Goal: Task Accomplishment & Management: Manage account settings

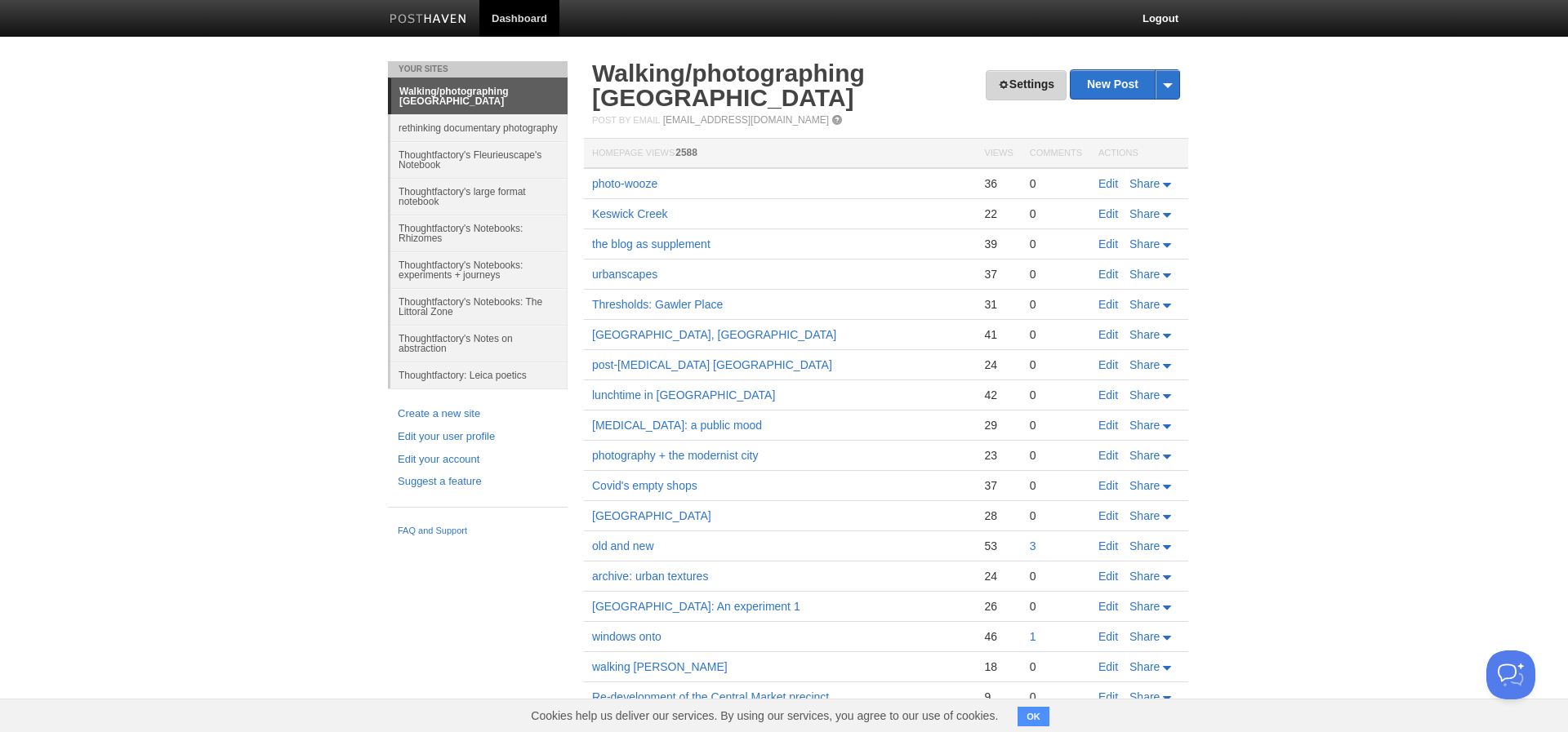
click at [1010, 85] on link "Settings" at bounding box center [1026, 85] width 80 height 30
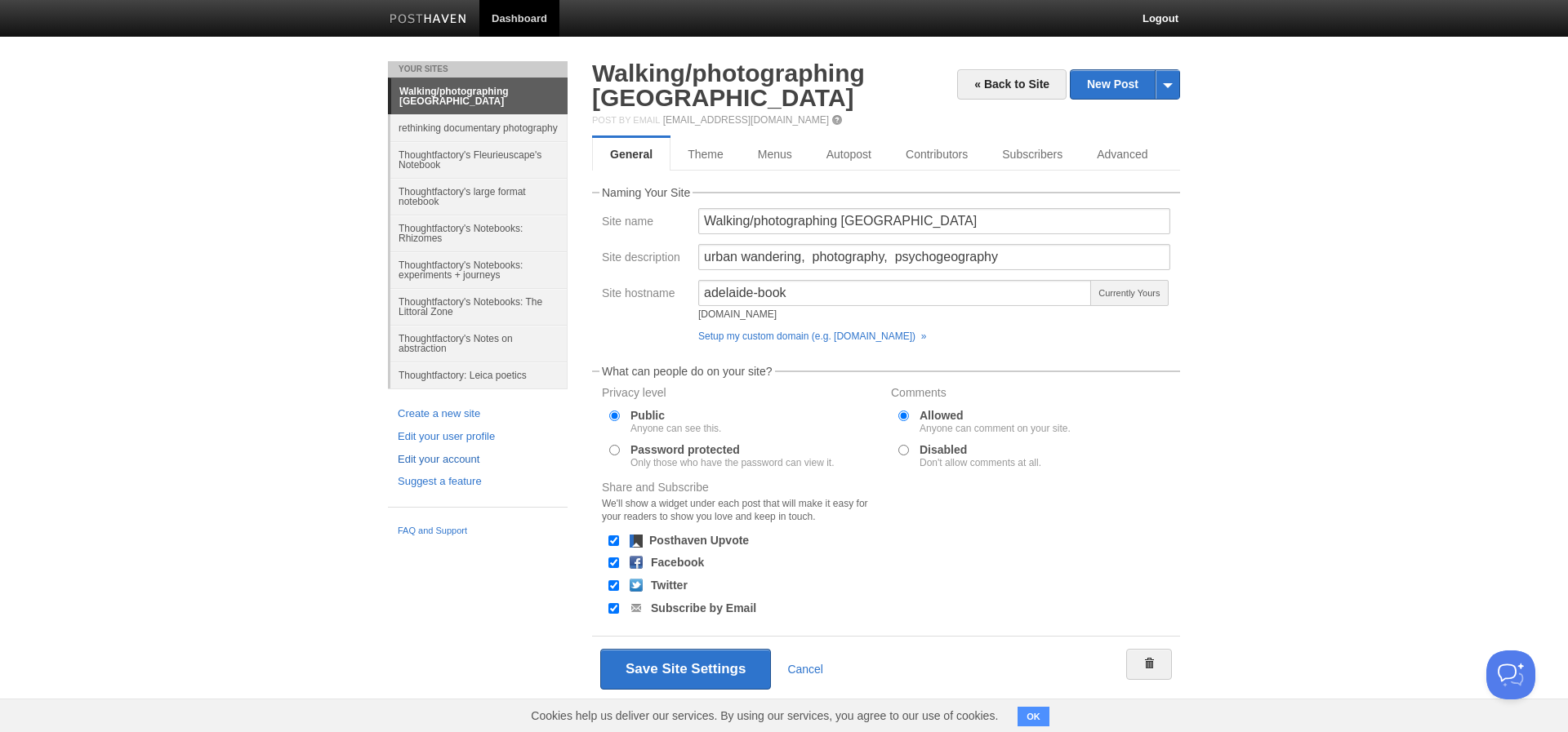
click at [444, 454] on link "Edit your account" at bounding box center [477, 460] width 160 height 17
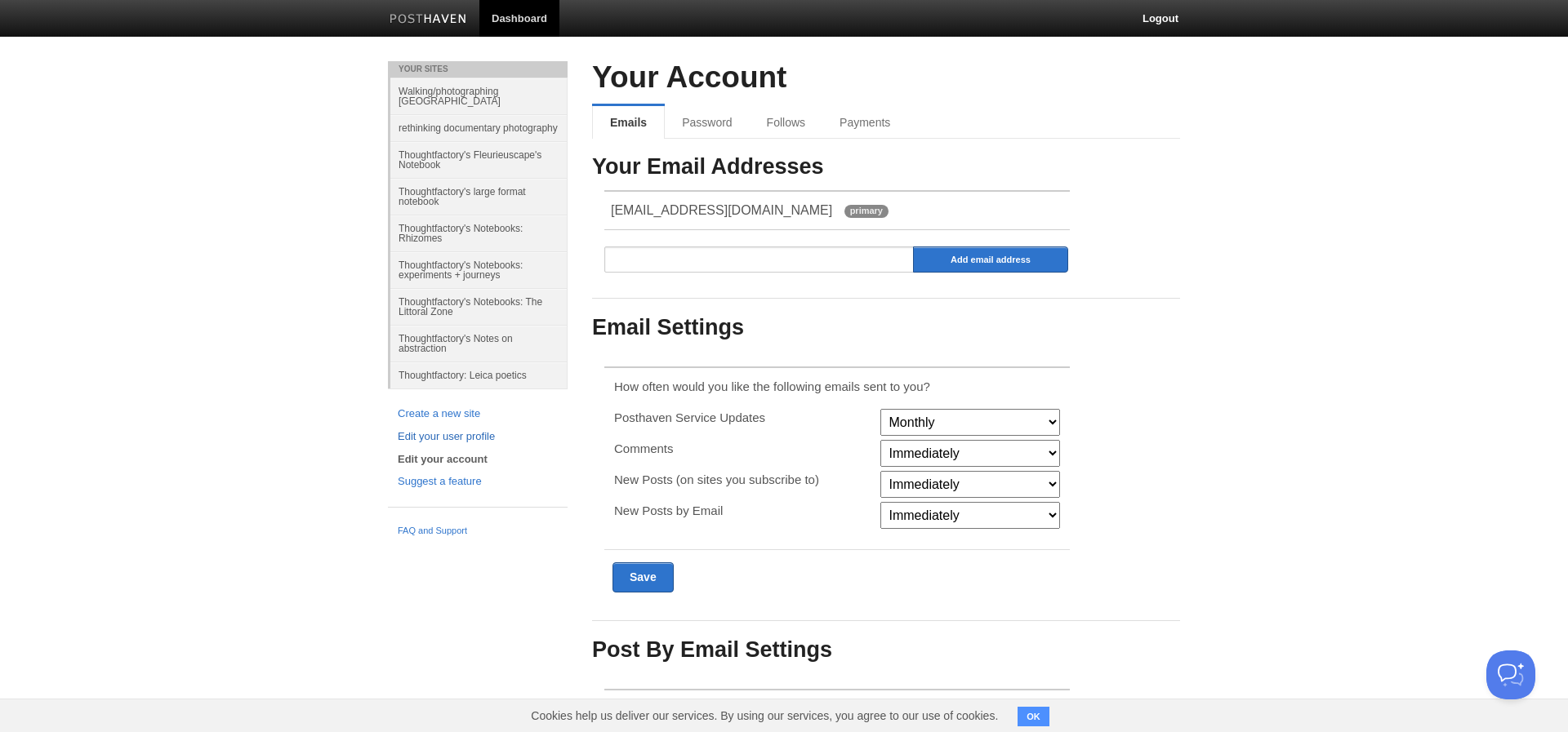
click at [462, 436] on link "Edit your user profile" at bounding box center [477, 437] width 160 height 17
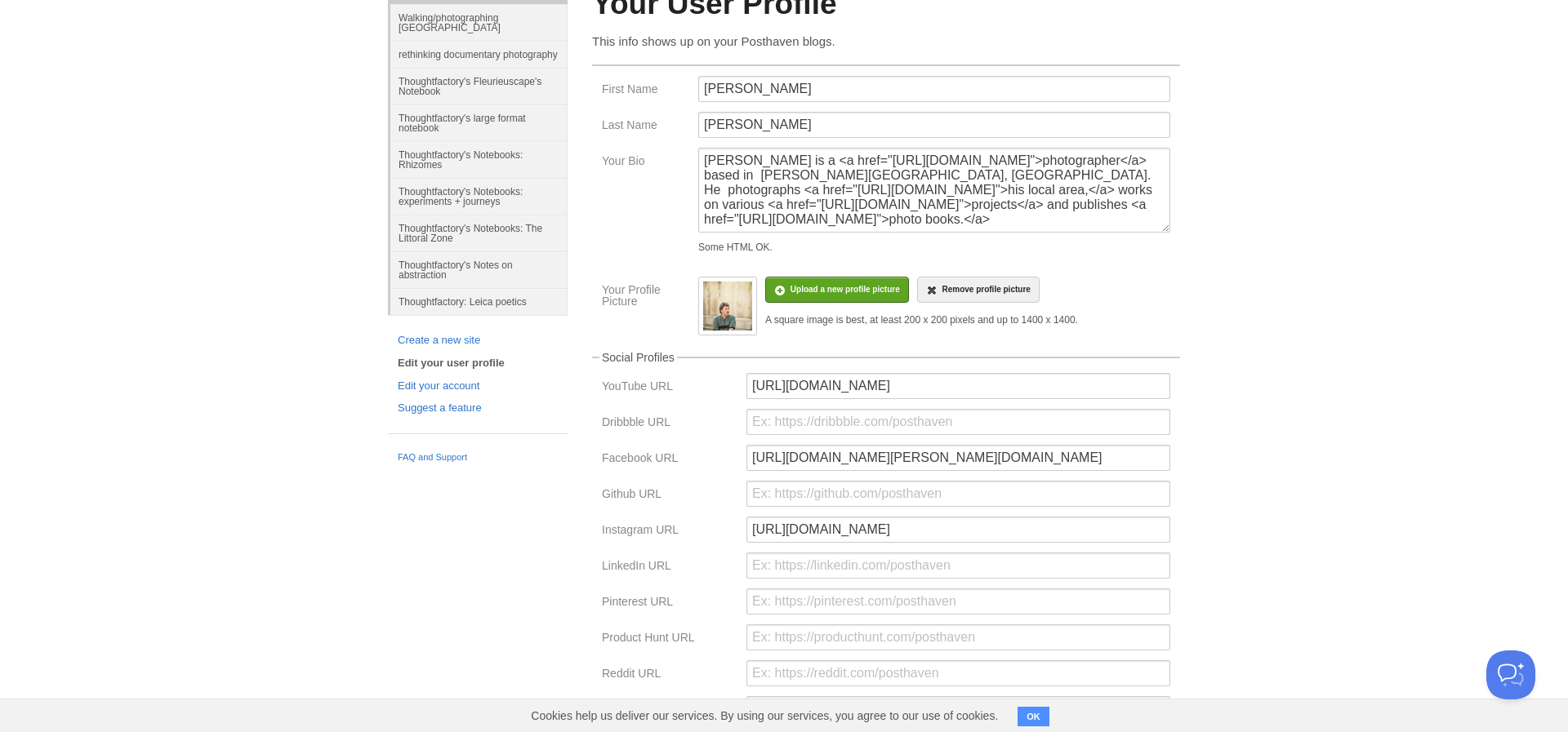
scroll to position [74, 0]
drag, startPoint x: 807, startPoint y: 159, endPoint x: 966, endPoint y: 157, distance: 159.0
click at [966, 157] on textarea "[PERSON_NAME] is a <a href="[URL][DOMAIN_NAME]">photographer</a> based in [PERS…" at bounding box center [934, 190] width 472 height 85
paste textarea "[URL][DOMAIN_NAME]"
click at [1141, 174] on textarea "[PERSON_NAME] is a <a href="[URL][DOMAIN_NAME]">photographer</a> based in [PERS…" at bounding box center [934, 190] width 472 height 85
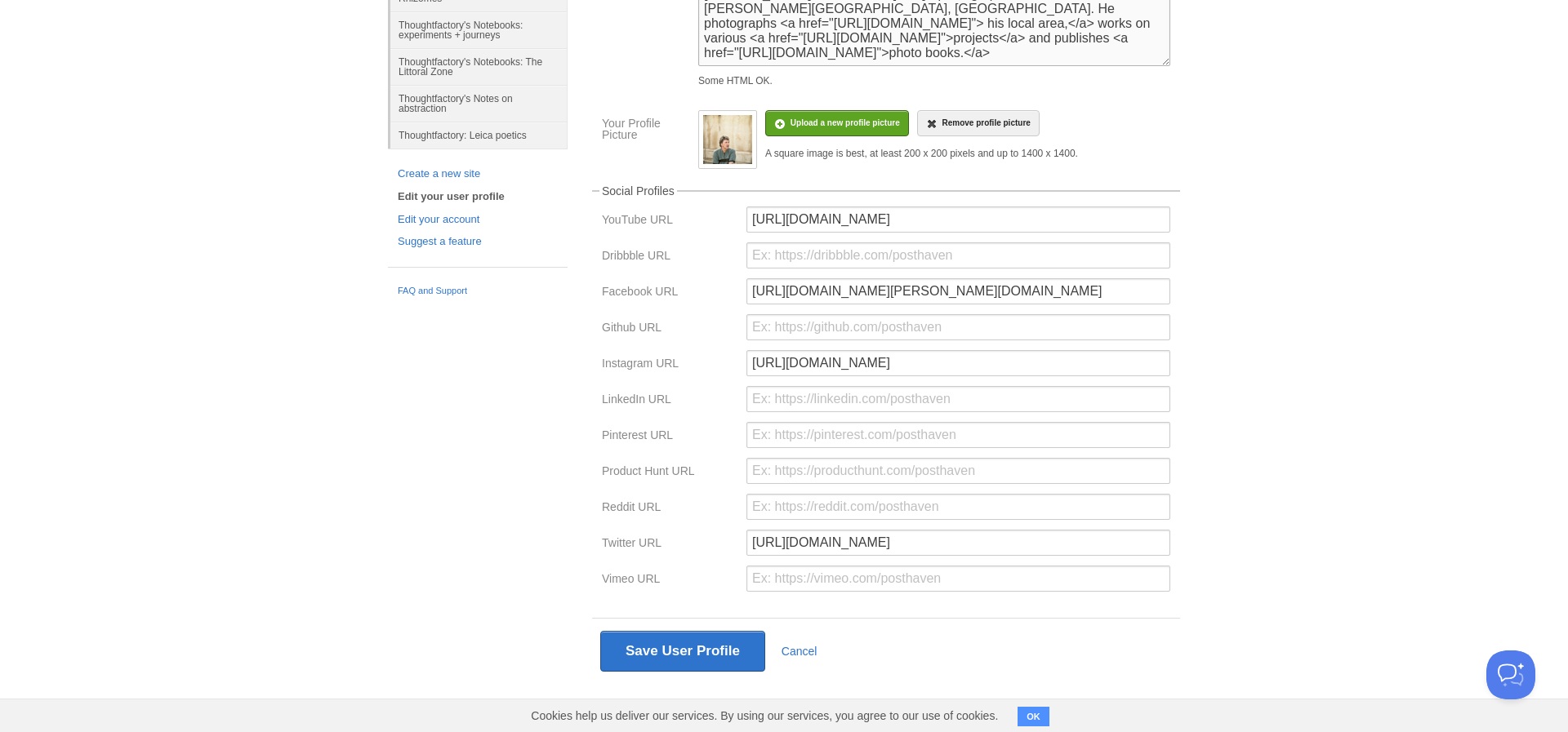
scroll to position [239, 0]
type textarea "[PERSON_NAME] is a <a href="[URL]">photographer</a> based in [PERSON_NAME][GEOG…"
click at [653, 648] on button "Save User Profile" at bounding box center [682, 652] width 165 height 41
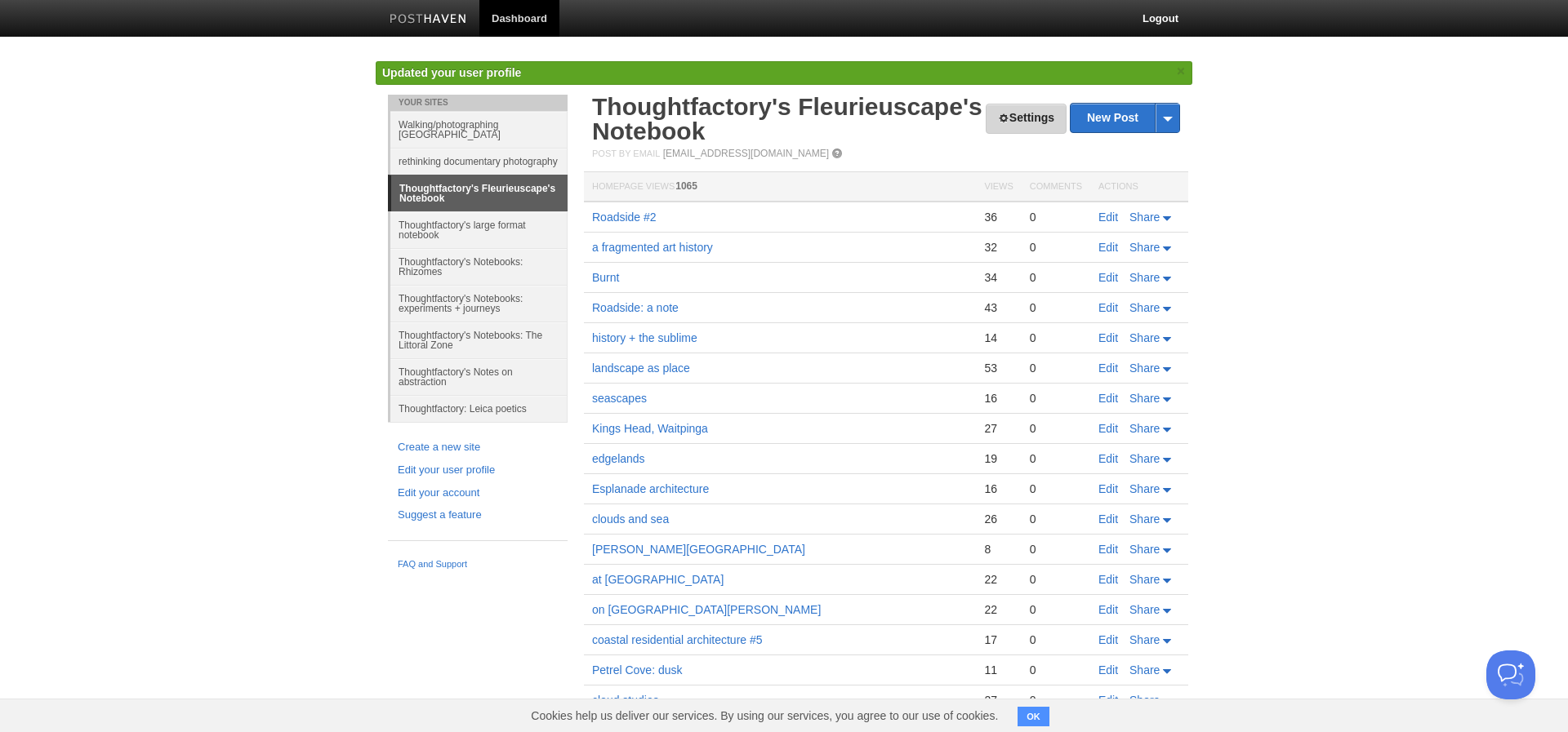
click at [1030, 113] on link "Settings" at bounding box center [1026, 119] width 80 height 30
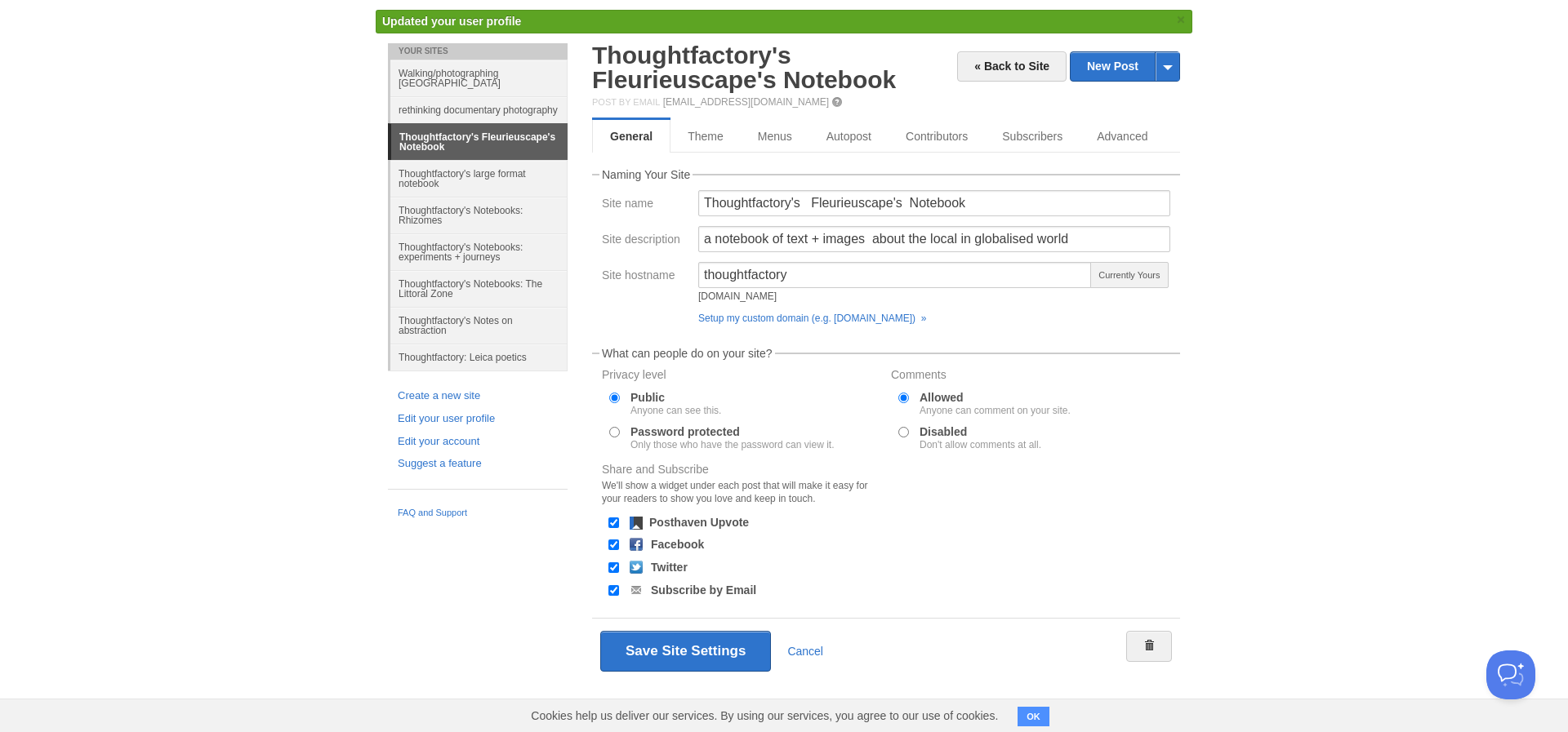
scroll to position [18, 0]
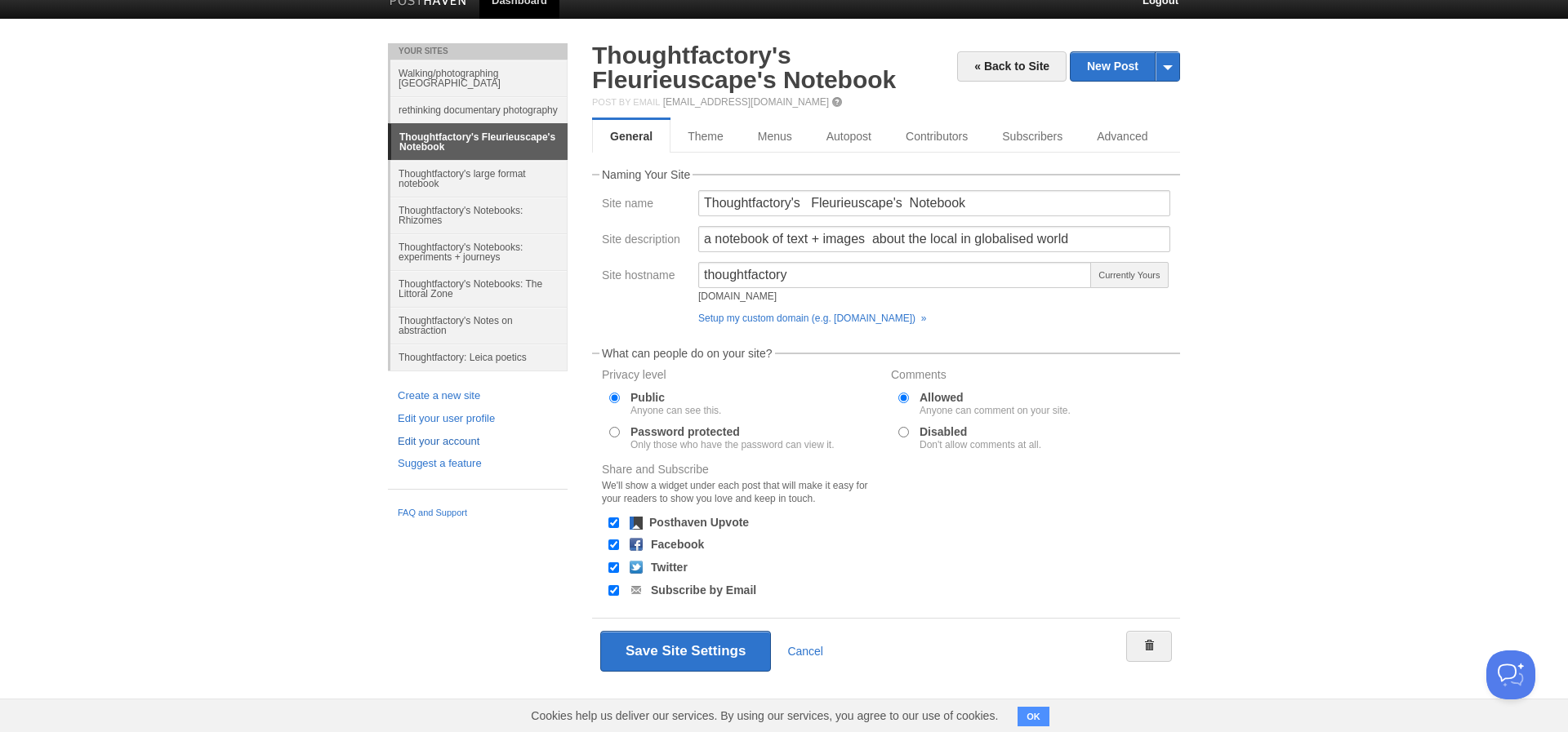
click at [450, 440] on link "Edit your account" at bounding box center [477, 442] width 160 height 17
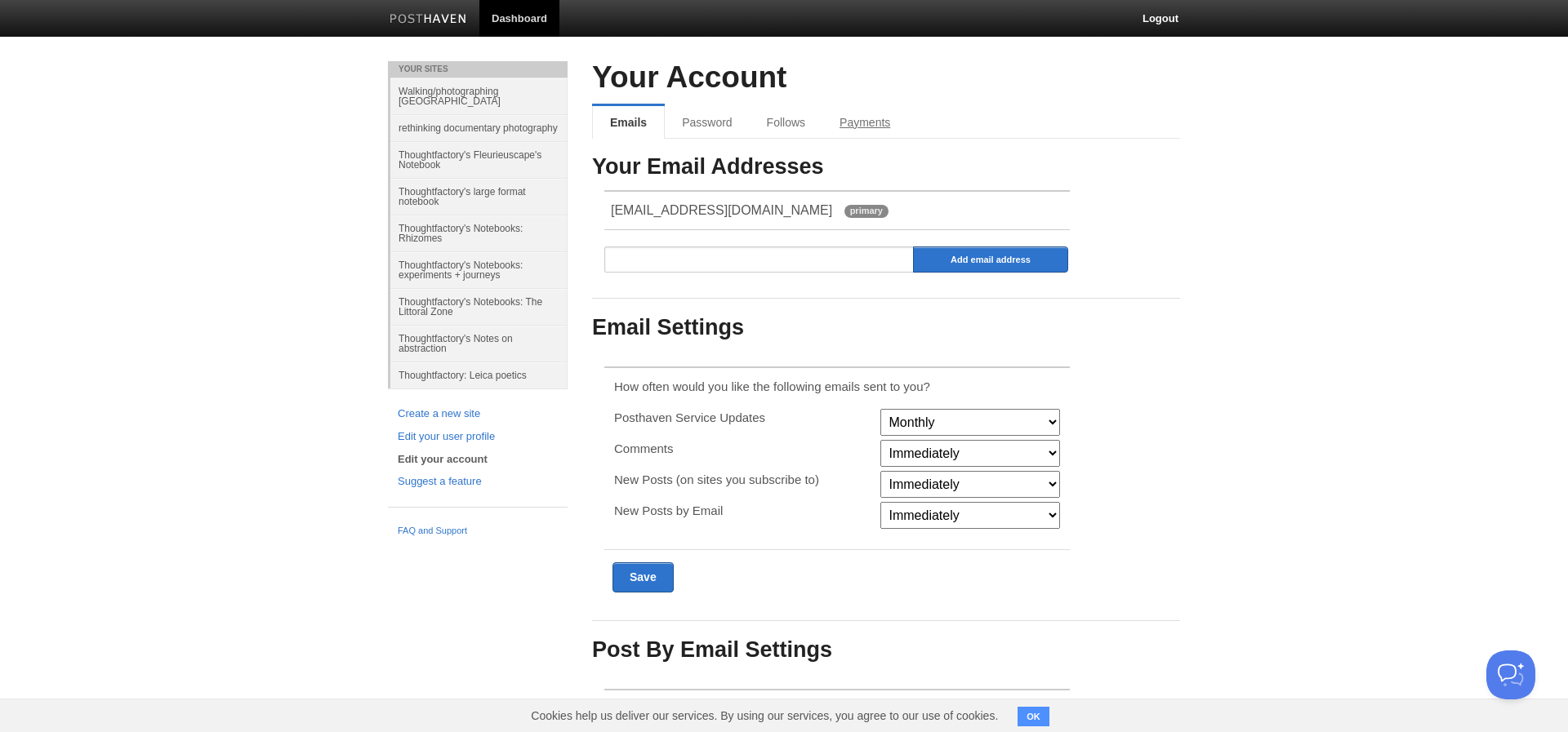
click at [854, 119] on link "Payments" at bounding box center [865, 122] width 85 height 33
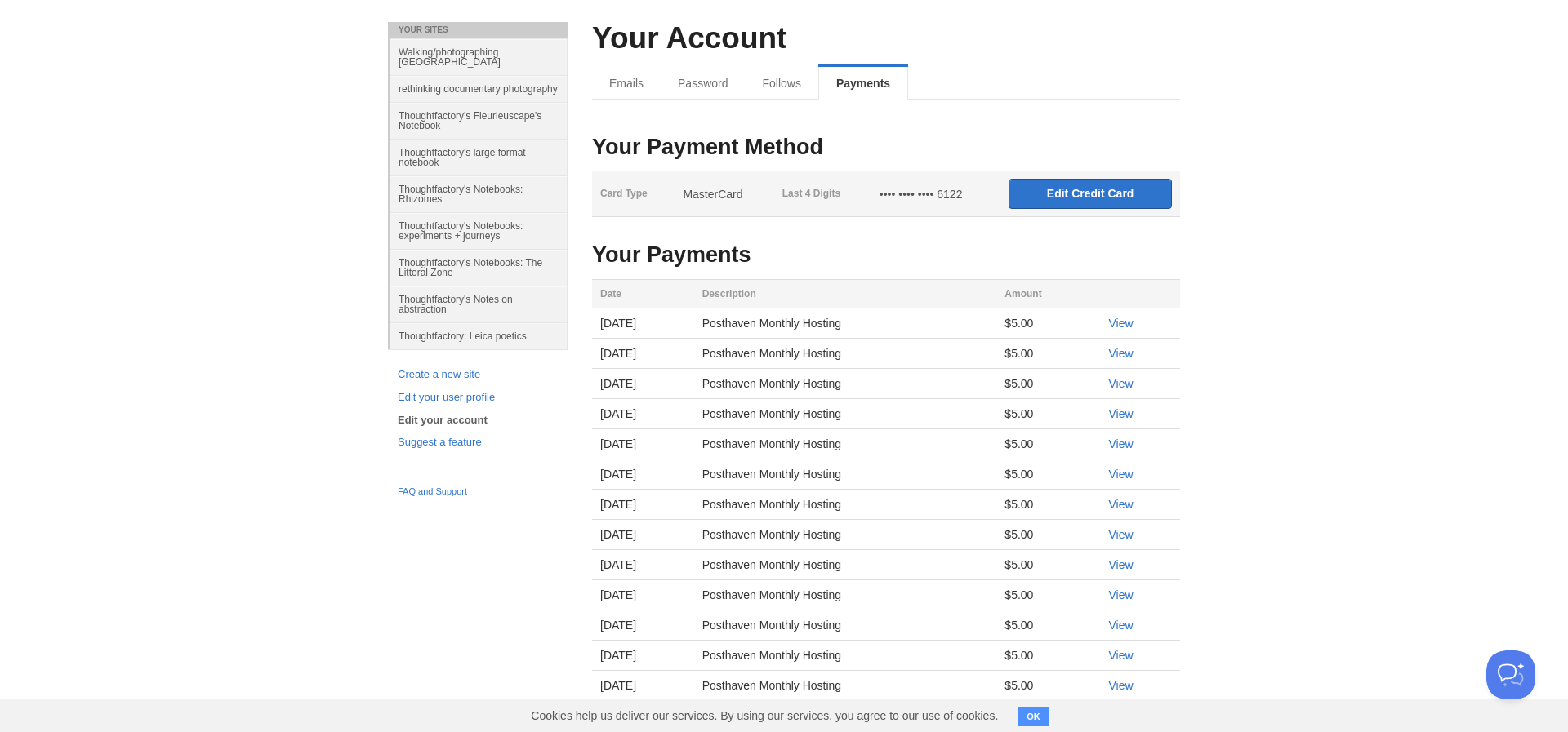
scroll to position [39, 0]
click at [1082, 194] on input "Edit Credit Card" at bounding box center [1090, 194] width 164 height 30
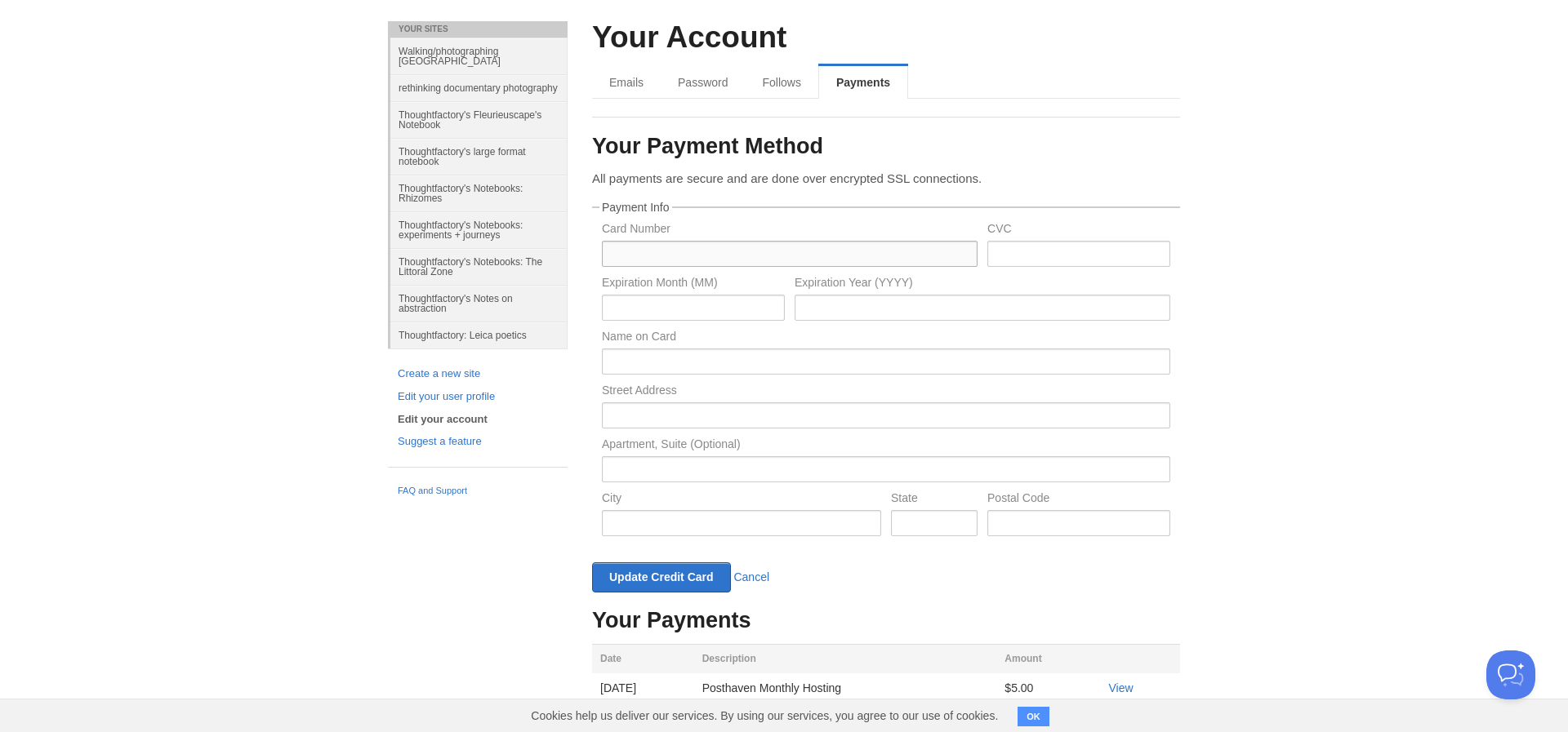
click at [638, 255] on input "text" at bounding box center [789, 254] width 376 height 26
click at [618, 254] on input "text" at bounding box center [789, 255] width 376 height 26
click at [612, 252] on input "text" at bounding box center [789, 255] width 376 height 26
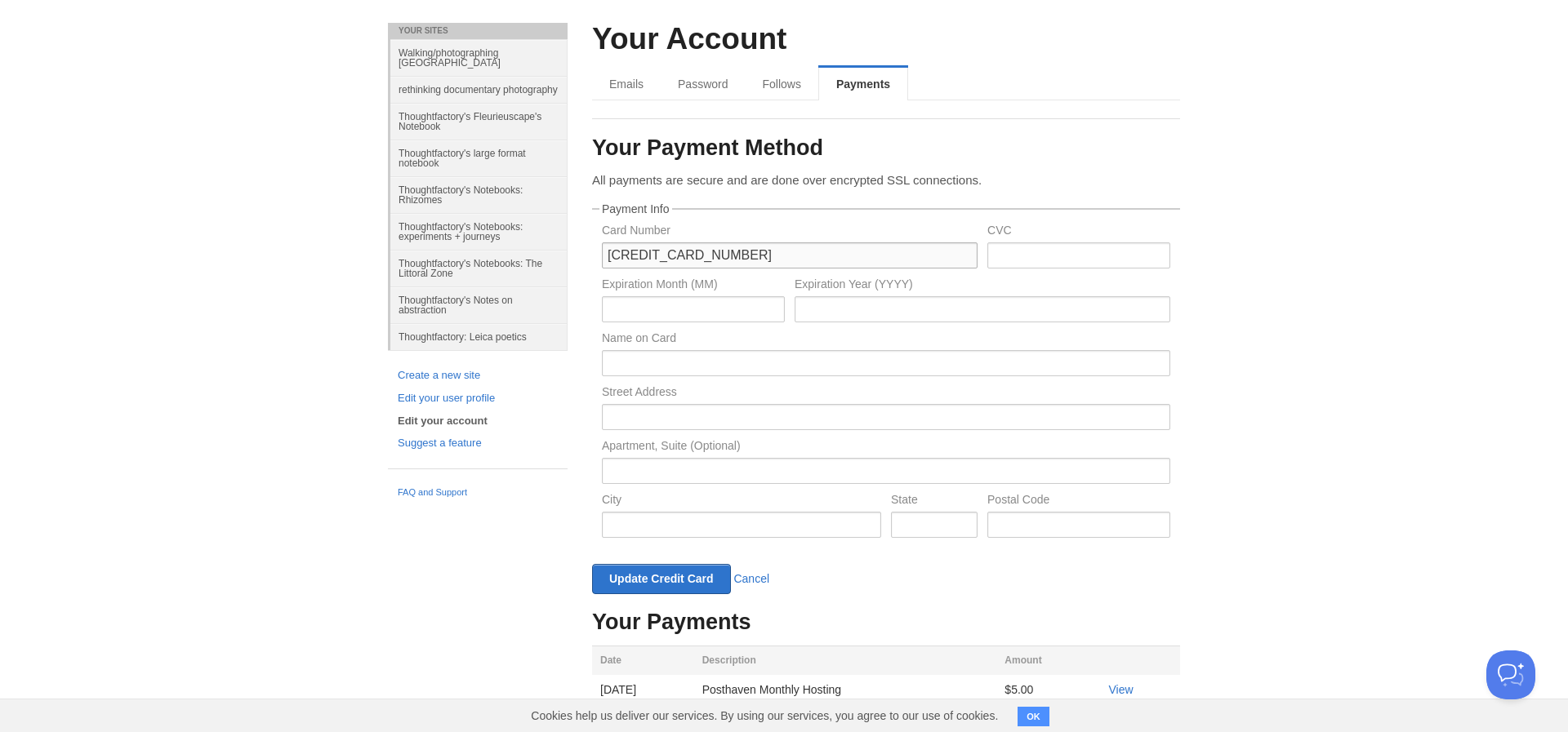
type input "[CREDIT_CARD_NUMBER]"
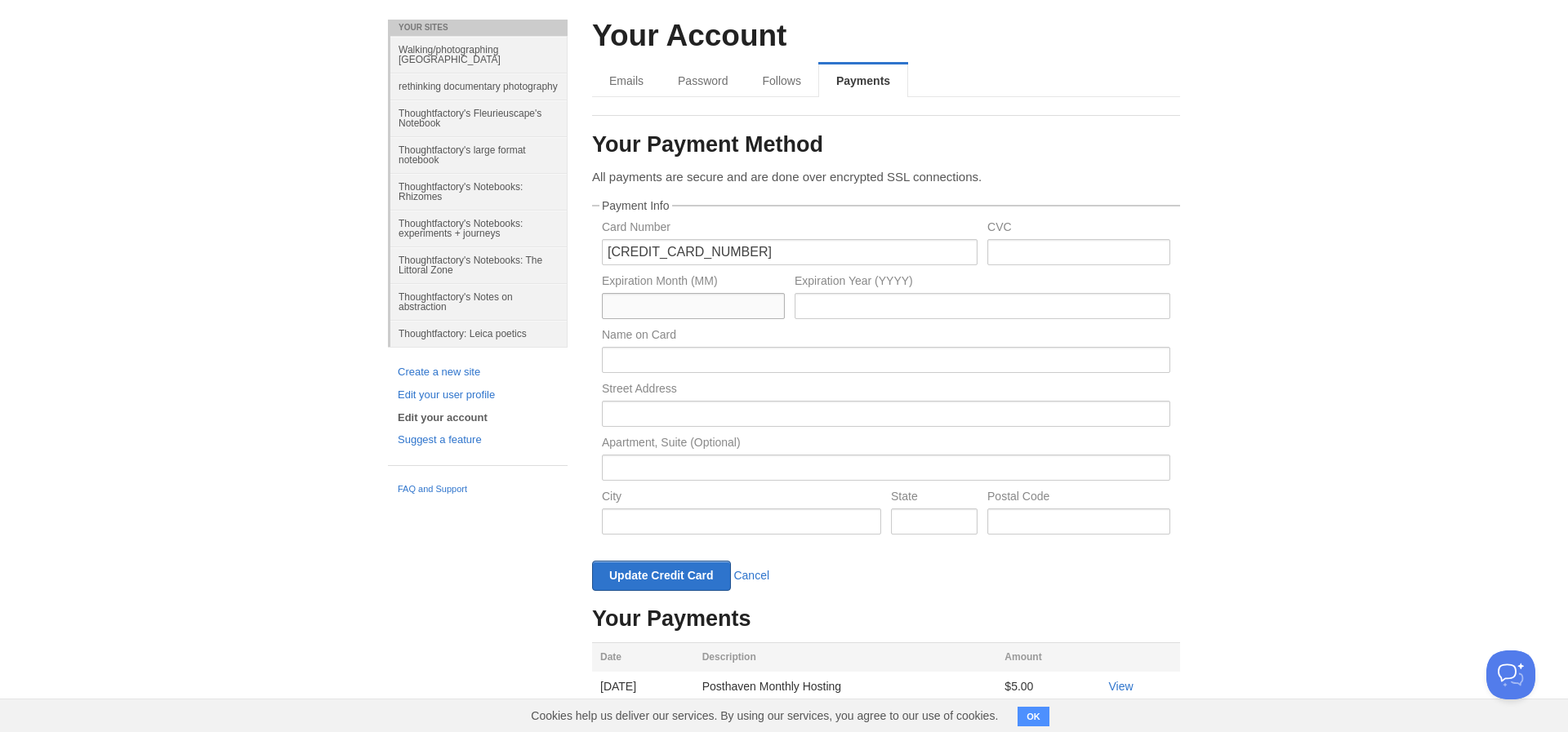
click at [614, 306] on input "text" at bounding box center [693, 306] width 183 height 26
click at [828, 301] on input "text" at bounding box center [982, 305] width 376 height 26
drag, startPoint x: 623, startPoint y: 305, endPoint x: 651, endPoint y: 304, distance: 28.0
click at [651, 304] on input "08/29" at bounding box center [693, 305] width 183 height 26
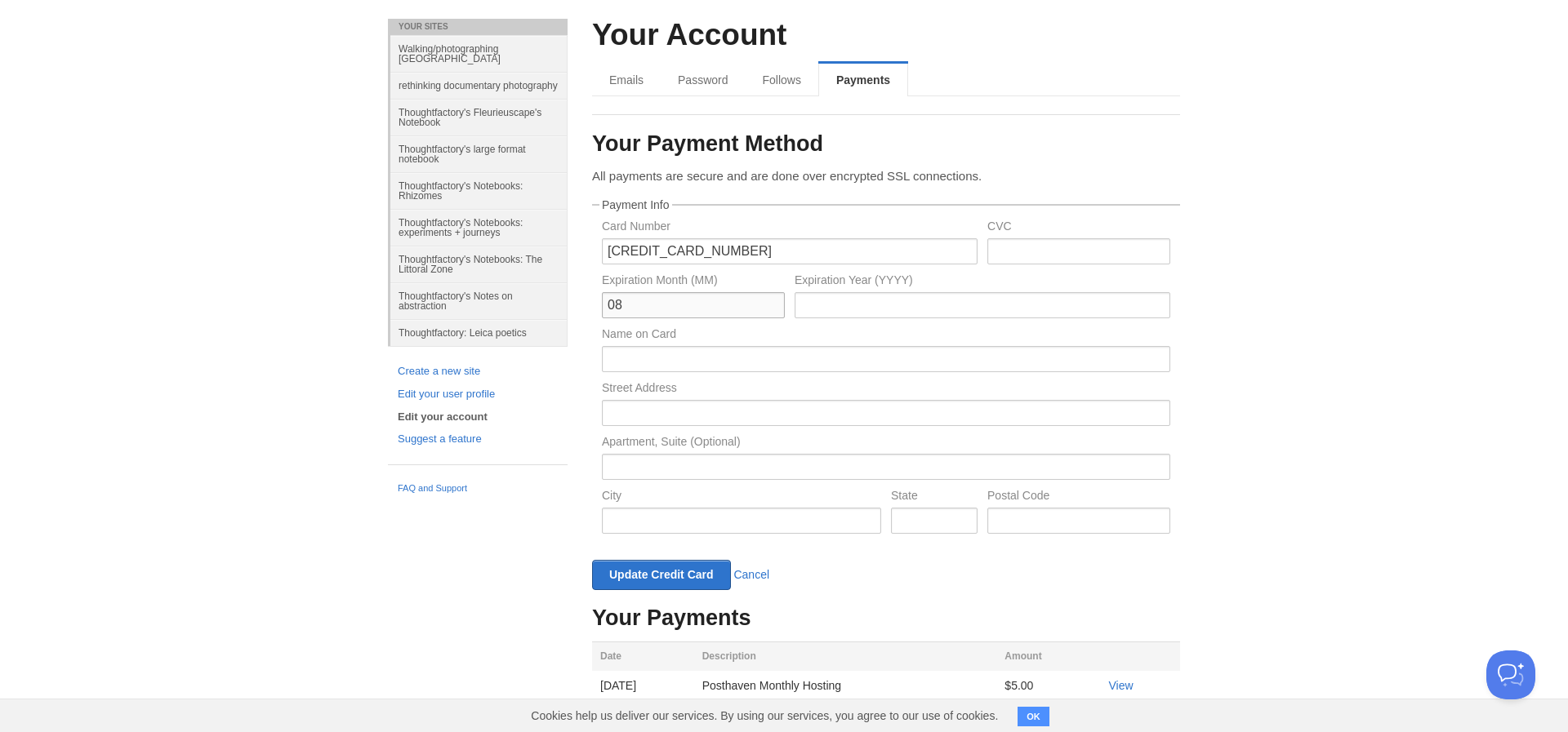
type input "08"
click at [852, 305] on input "text" at bounding box center [982, 305] width 376 height 26
click at [814, 301] on input "text" at bounding box center [982, 305] width 376 height 26
click at [808, 302] on input "text" at bounding box center [982, 305] width 376 height 26
type input "2029"
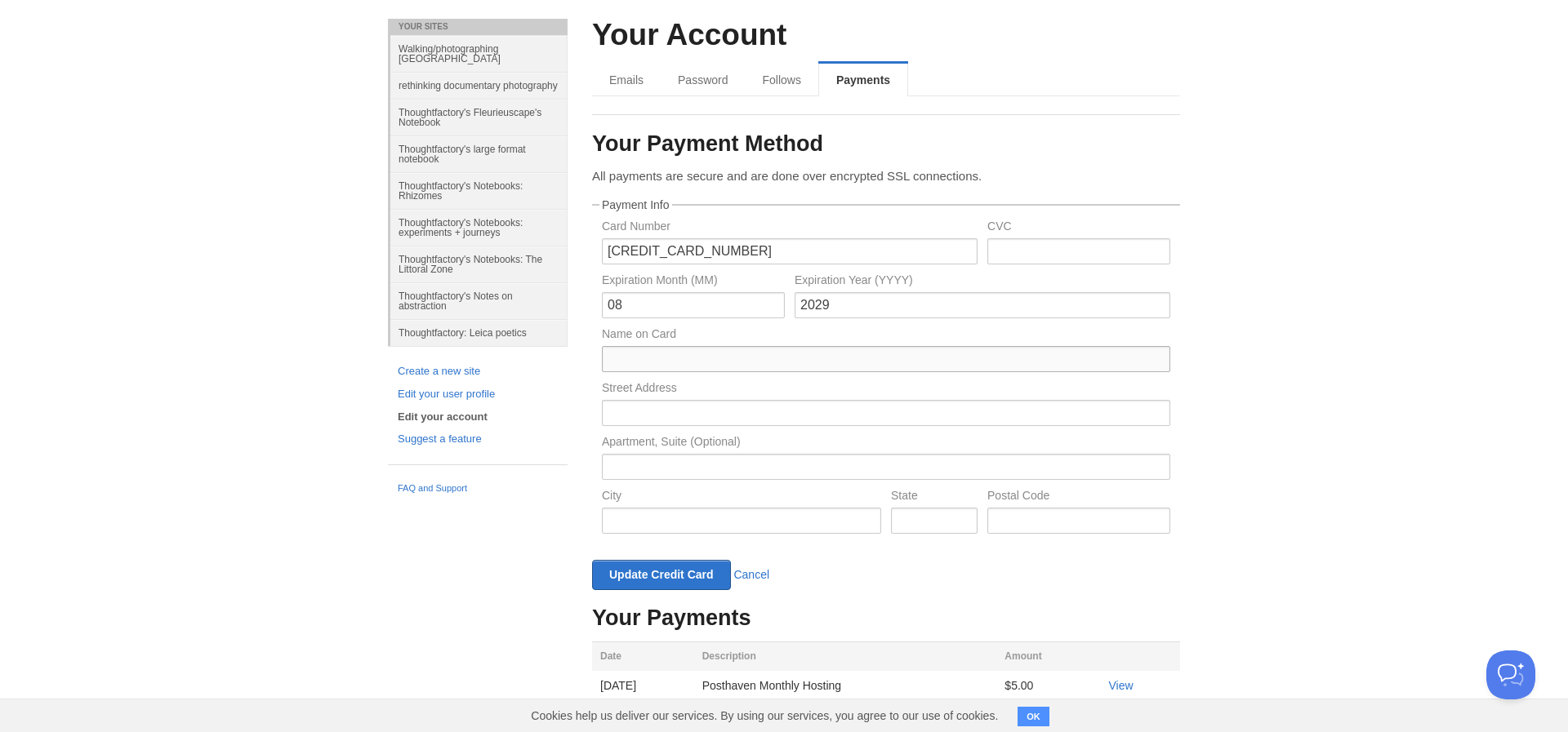
click at [620, 356] on input "text" at bounding box center [886, 359] width 569 height 26
type input "[PERSON_NAME]"
type input "[STREET_ADDRESS]"
click at [623, 522] on input "text" at bounding box center [741, 520] width 279 height 26
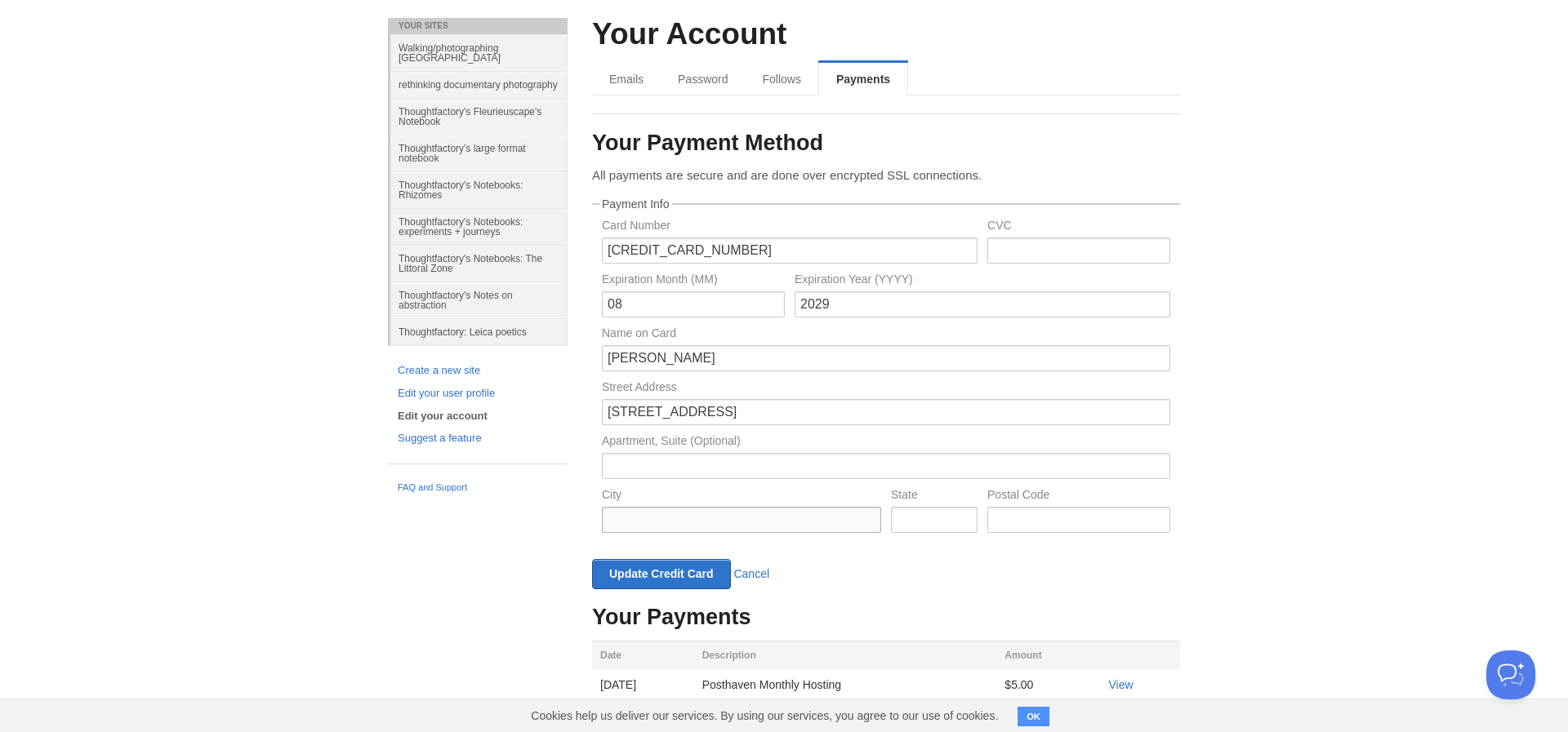
click at [620, 521] on input "text" at bounding box center [741, 520] width 279 height 26
type input "[PERSON_NAME] Harbor"
type input "SA"
type input "5211"
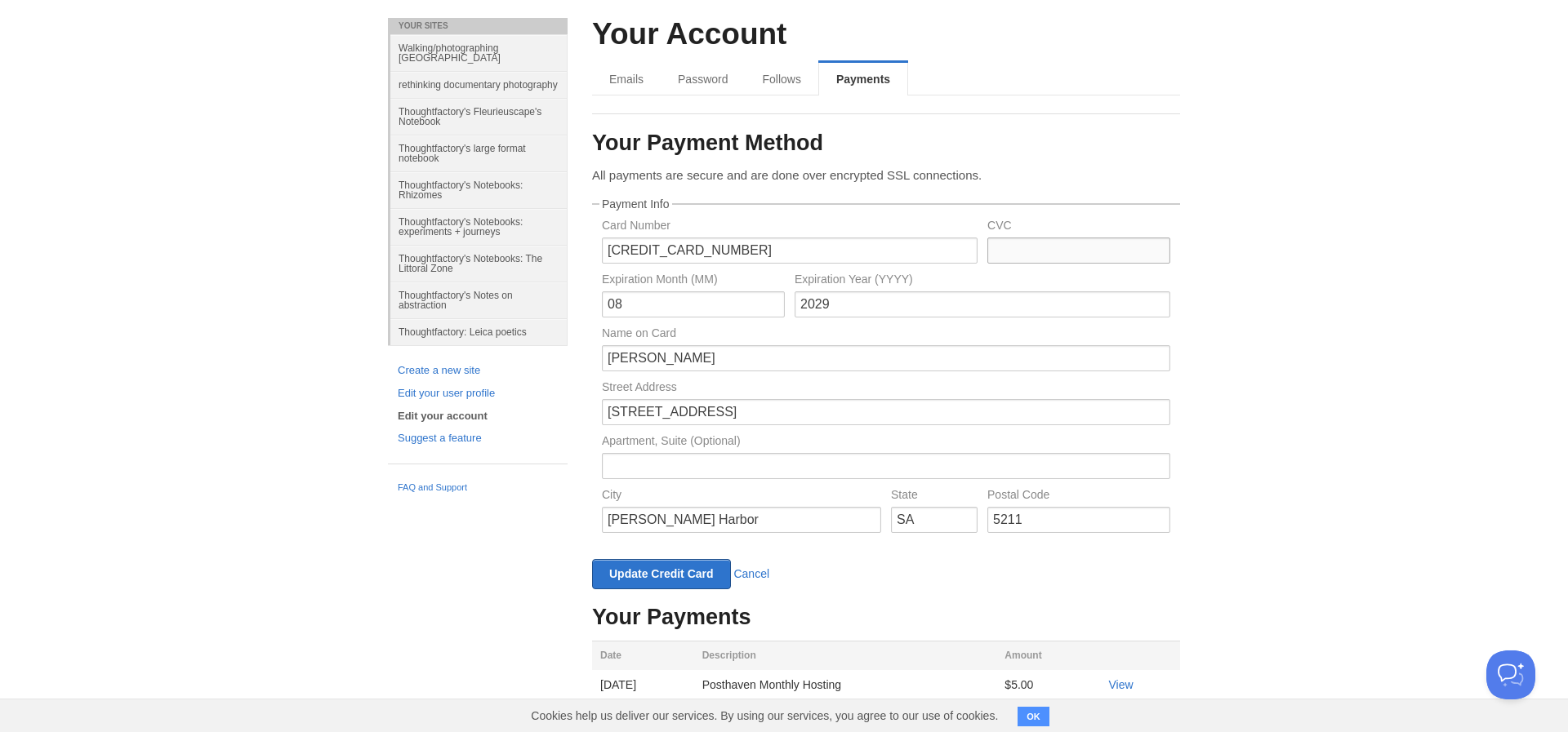
click at [1007, 246] on input "text" at bounding box center [1078, 251] width 183 height 26
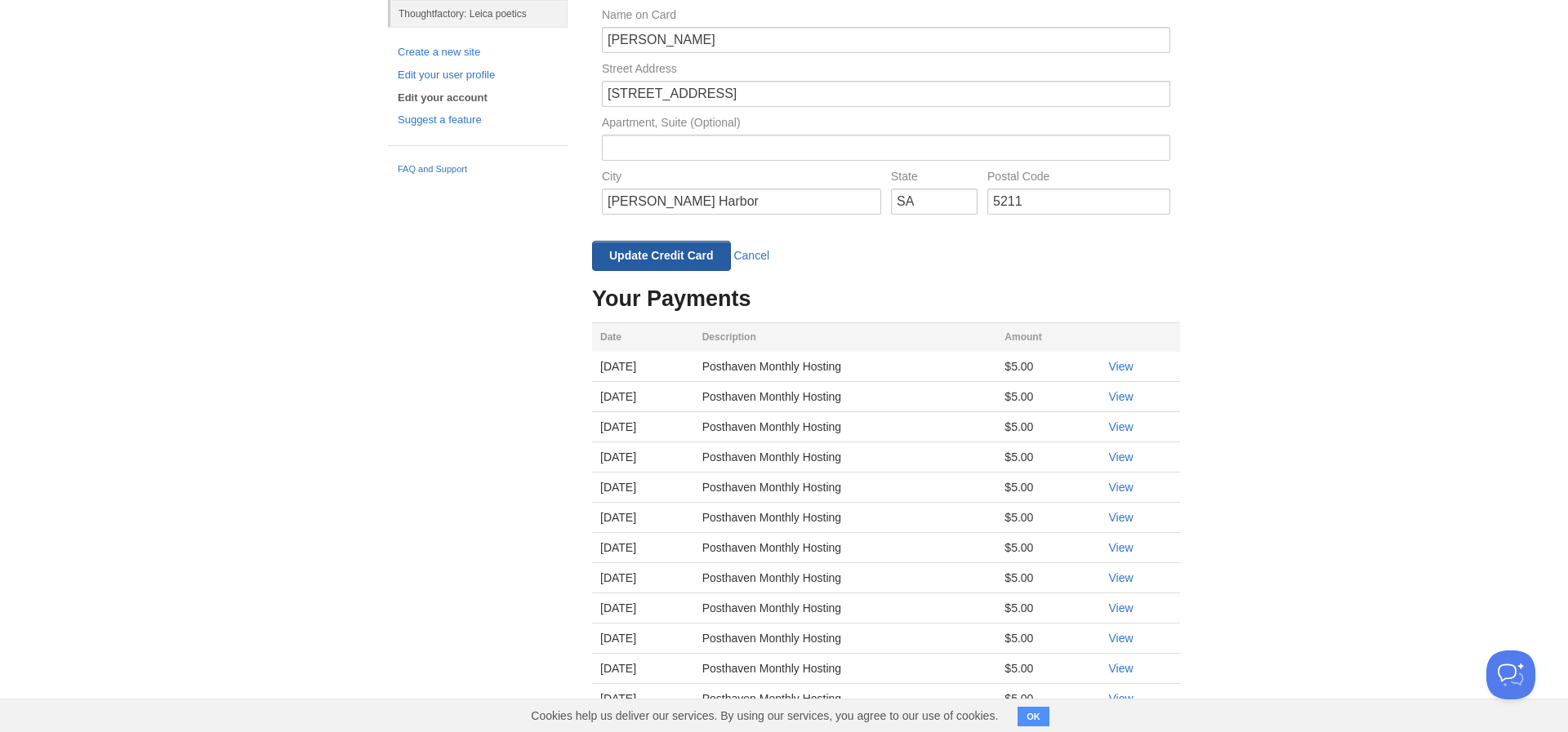
scroll to position [361, 0]
type input "039"
click at [658, 256] on input "Update Credit Card" at bounding box center [661, 256] width 139 height 30
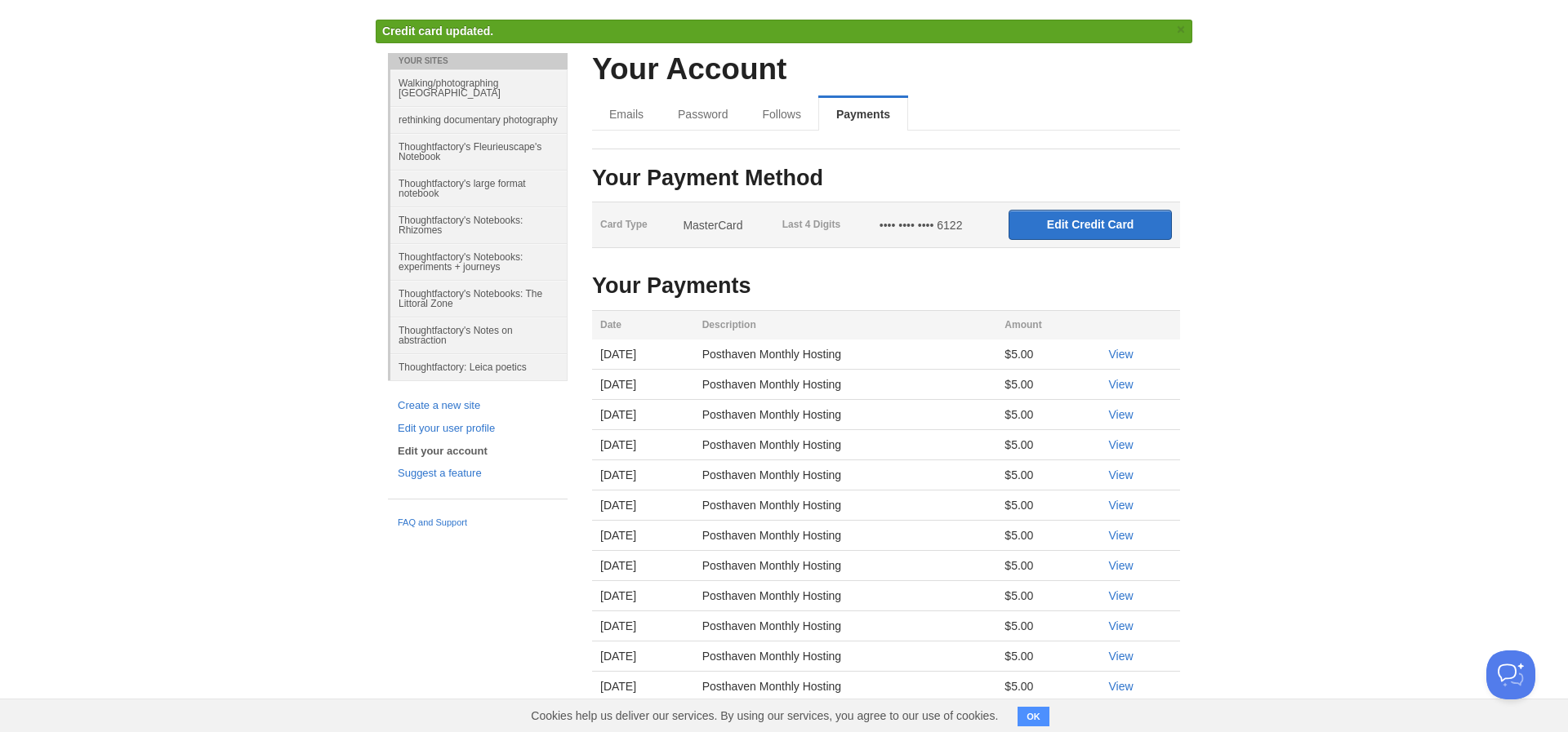
scroll to position [45, 0]
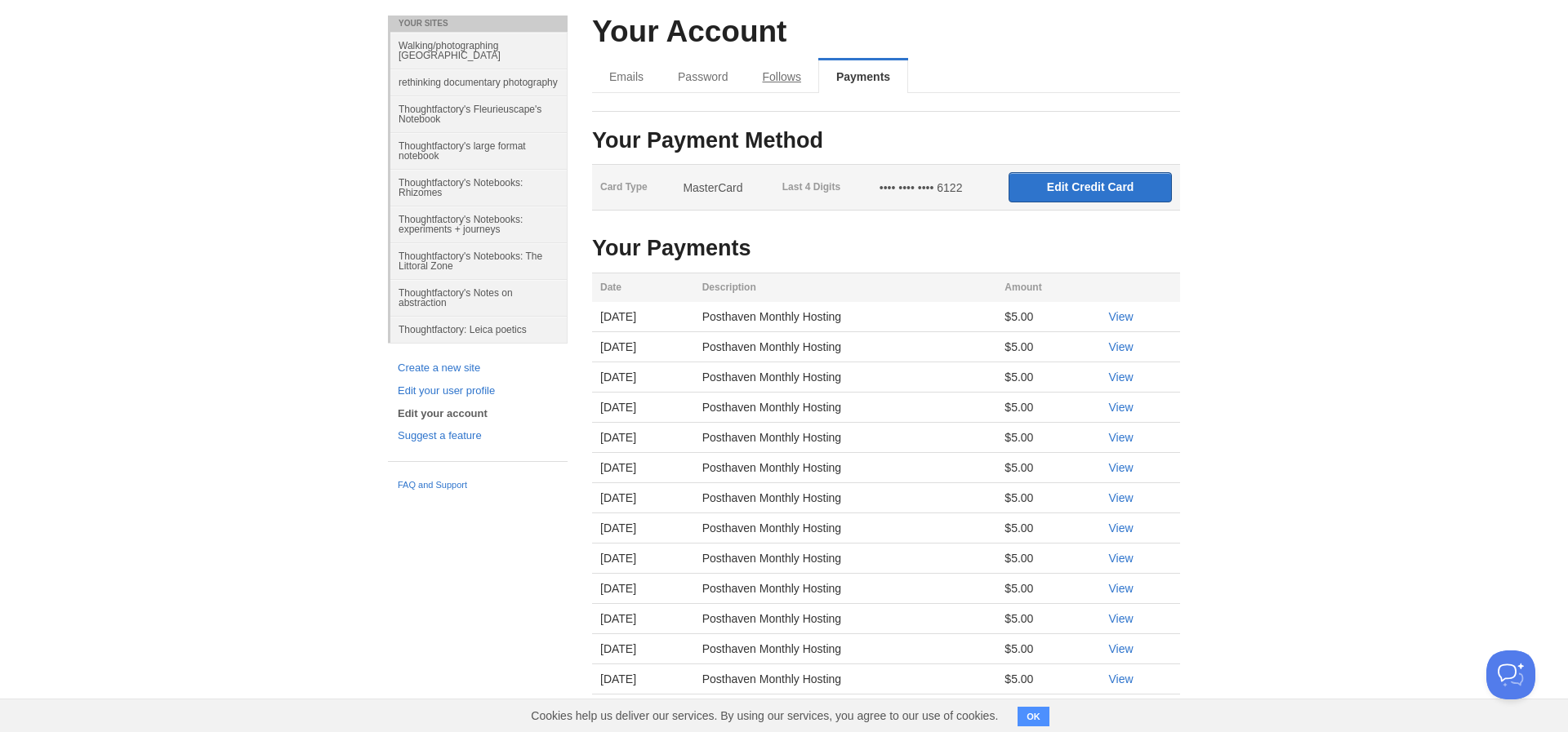
click at [783, 79] on link "Follows" at bounding box center [781, 77] width 73 height 33
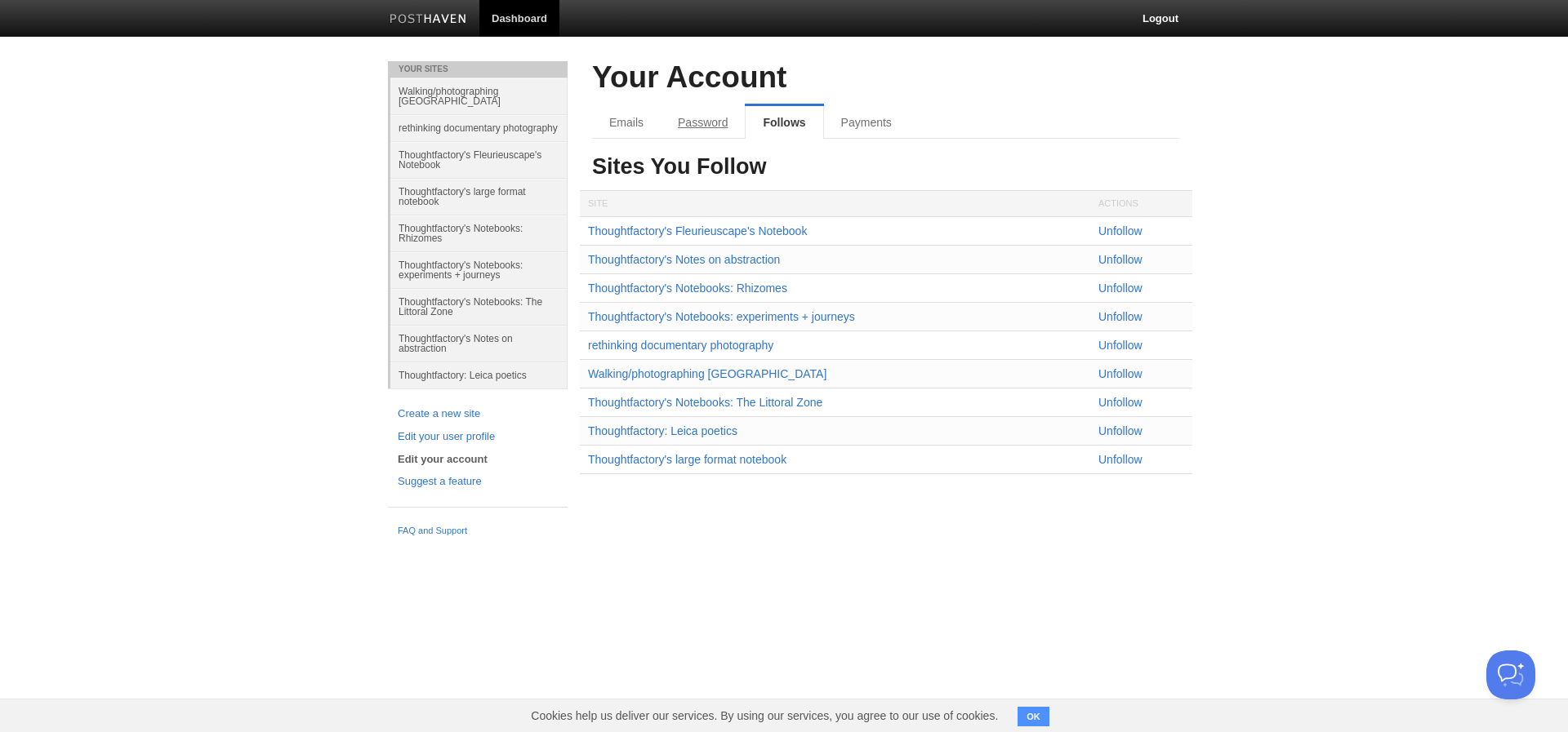
click at [685, 121] on link "Password" at bounding box center [702, 122] width 84 height 33
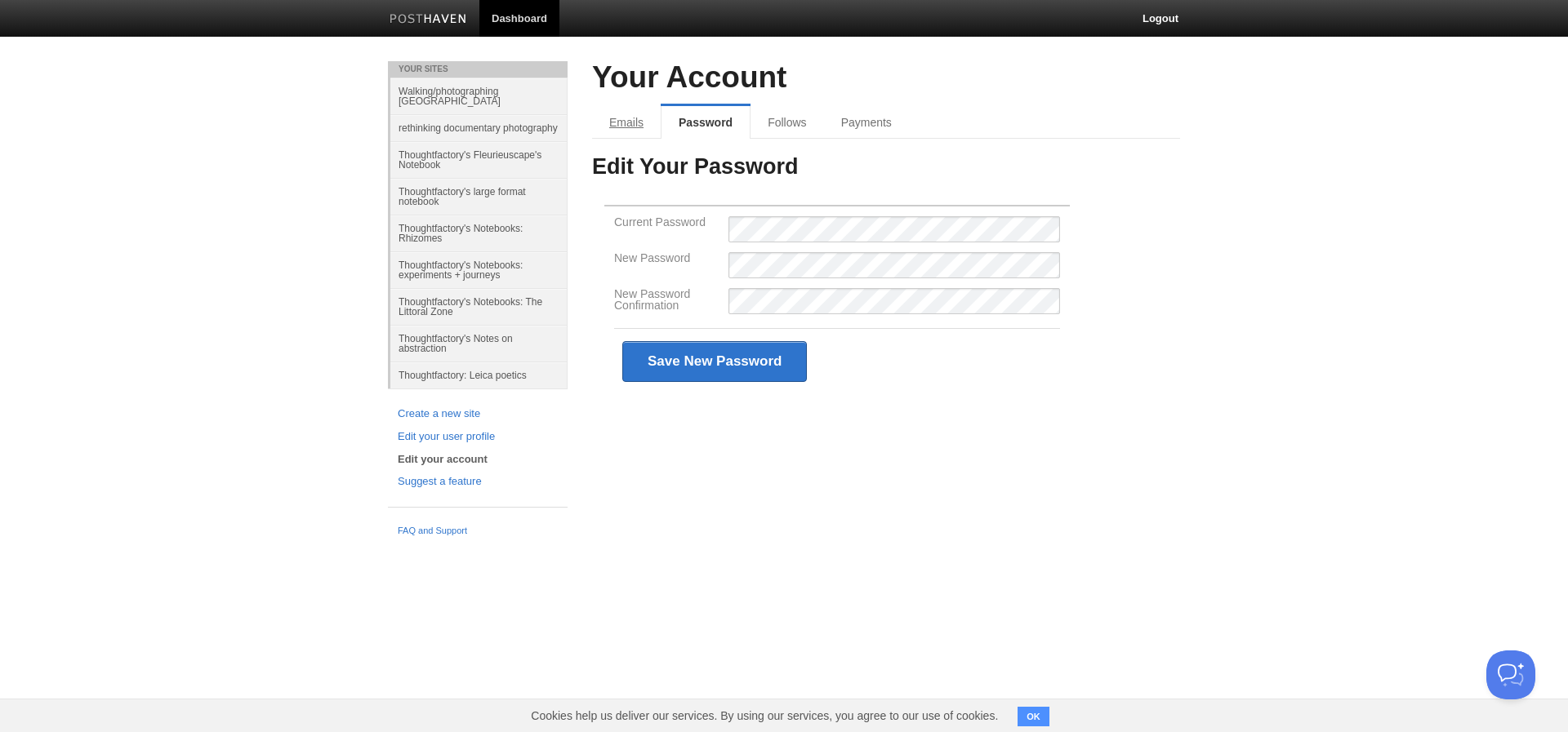
scroll to position [0, 1]
click at [624, 123] on link "Emails" at bounding box center [626, 122] width 68 height 33
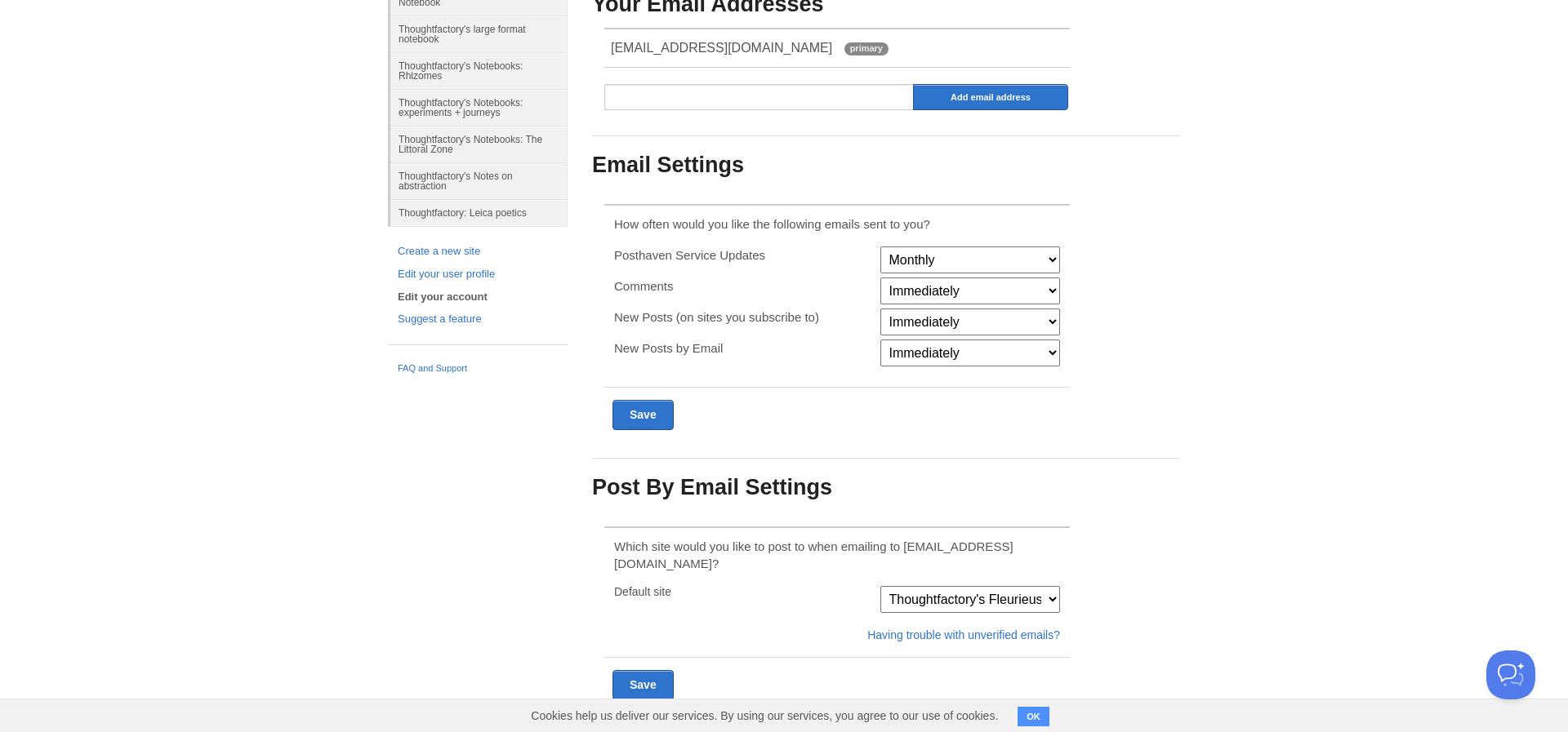
scroll to position [162, 0]
click at [273, 182] on body "Dashboard Logout Updated your user profile × Credit card updated. × Your Sites …" at bounding box center [784, 300] width 1568 height 924
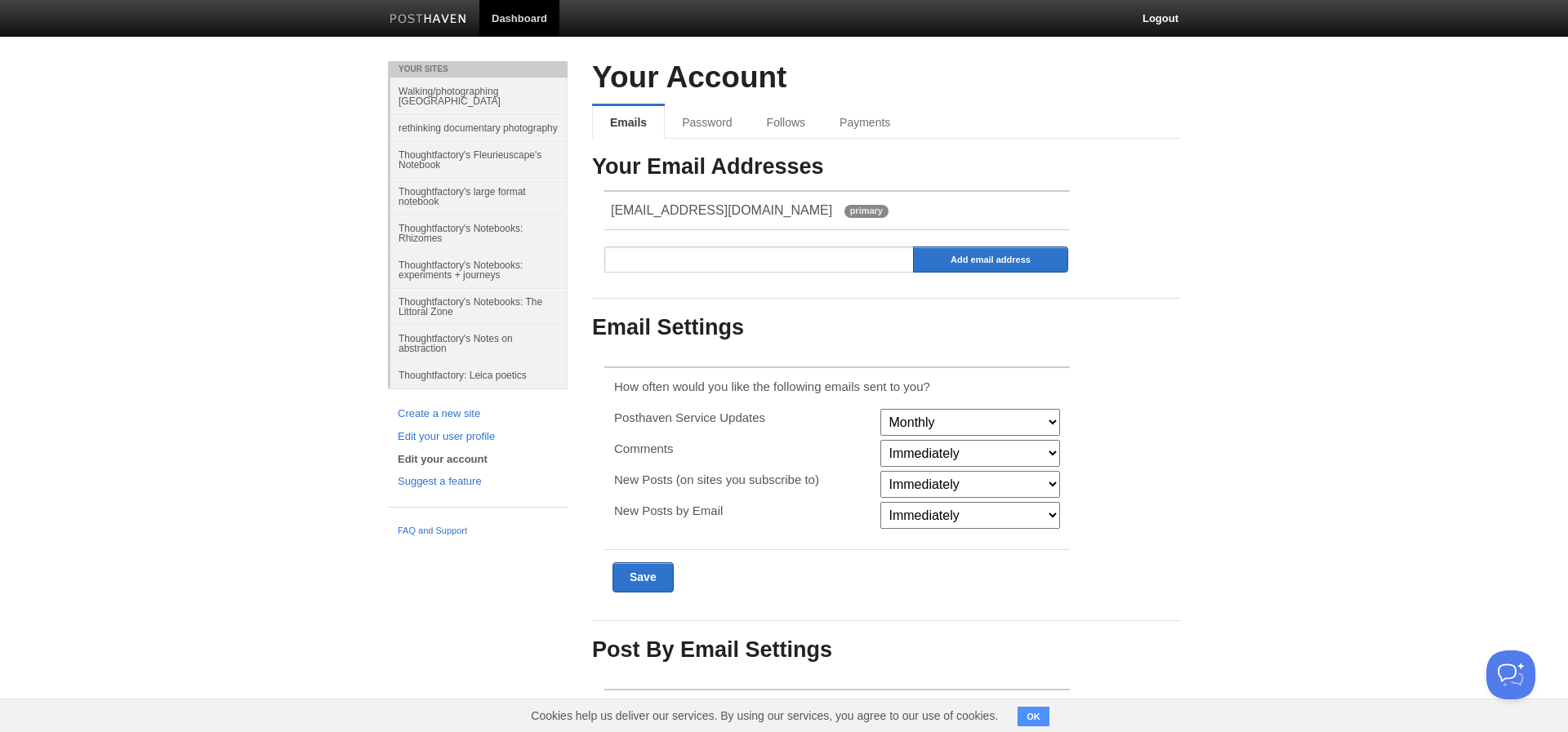
scroll to position [0, 0]
click at [219, 132] on body "Dashboard Logout Updated your user profile × Credit card updated. × Your Sites …" at bounding box center [784, 462] width 1568 height 924
